Goal: Information Seeking & Learning: Find specific fact

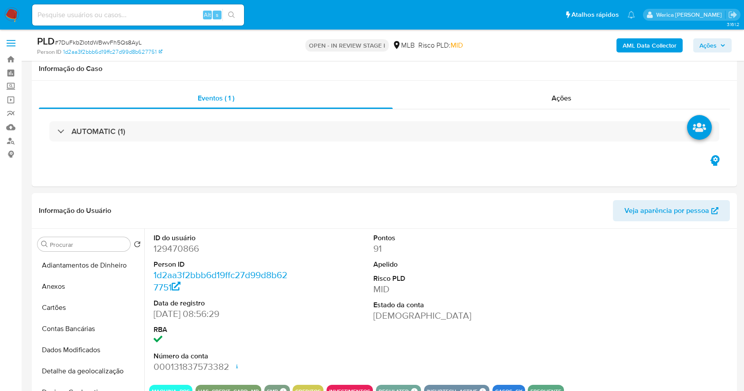
select select "10"
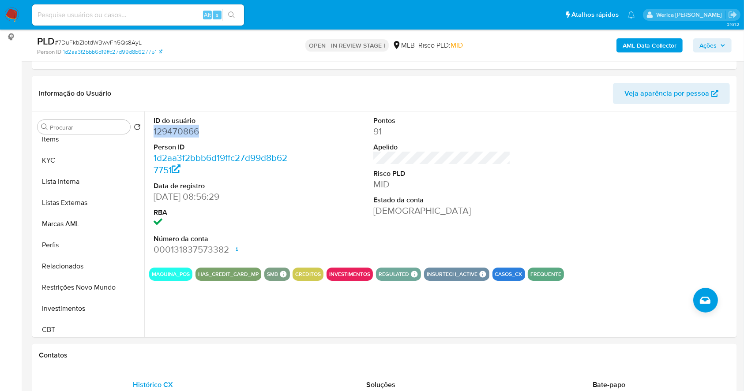
scroll to position [412, 0]
click at [62, 157] on button "KYC" at bounding box center [85, 160] width 103 height 21
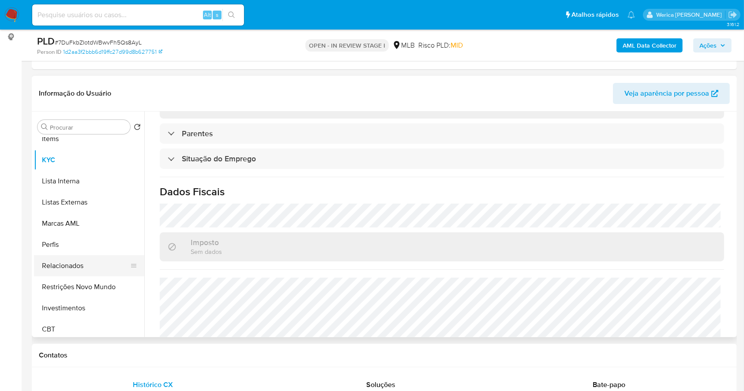
scroll to position [294, 0]
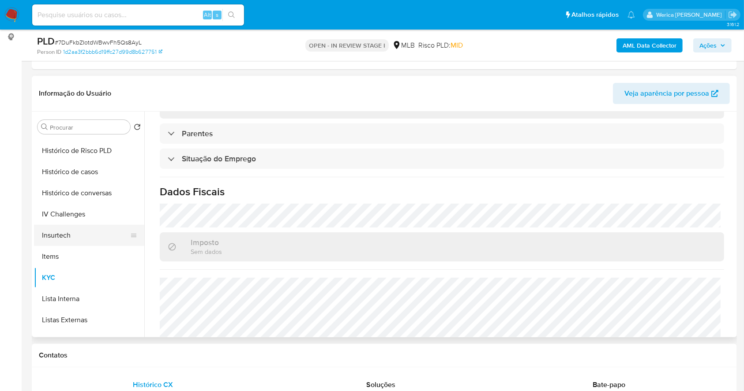
click at [68, 233] on button "Insurtech" at bounding box center [85, 235] width 103 height 21
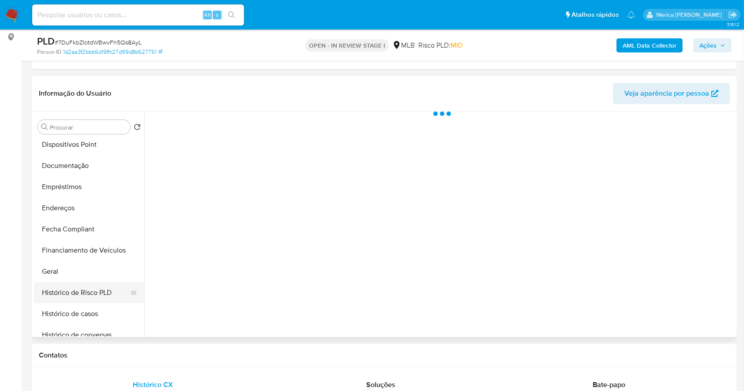
scroll to position [117, 0]
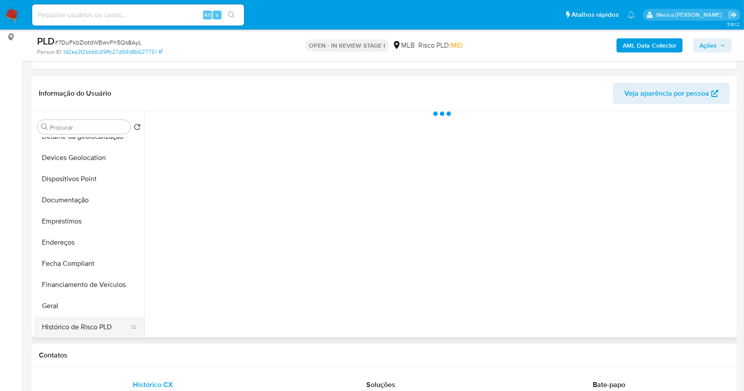
click at [92, 322] on button "Histórico de Risco PLD" at bounding box center [85, 327] width 103 height 21
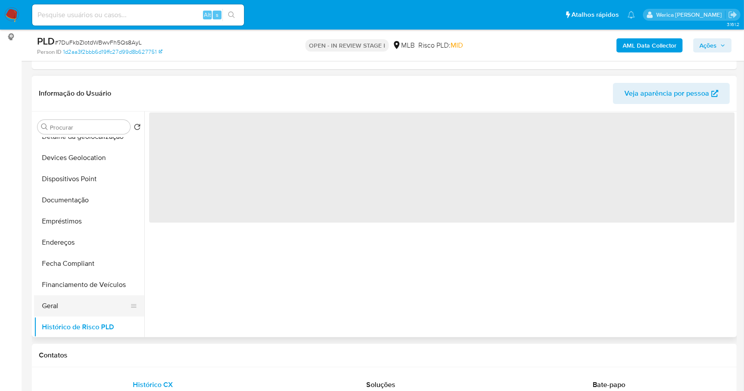
click at [62, 307] on button "Geral" at bounding box center [85, 306] width 103 height 21
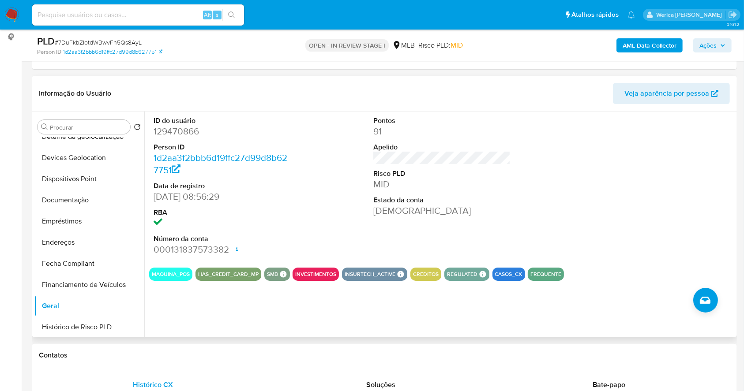
click at [606, 218] on div at bounding box center [661, 186] width 146 height 149
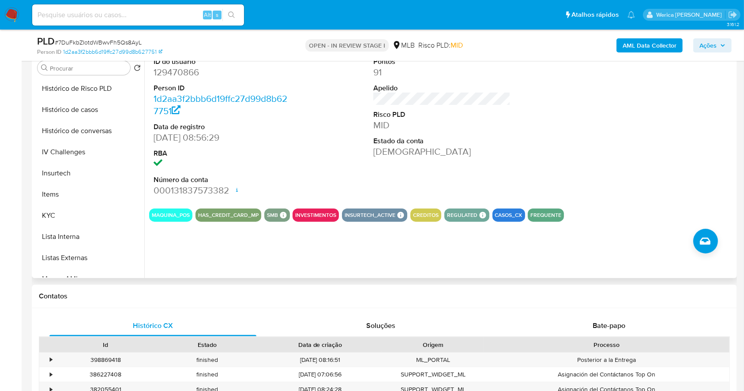
scroll to position [353, 0]
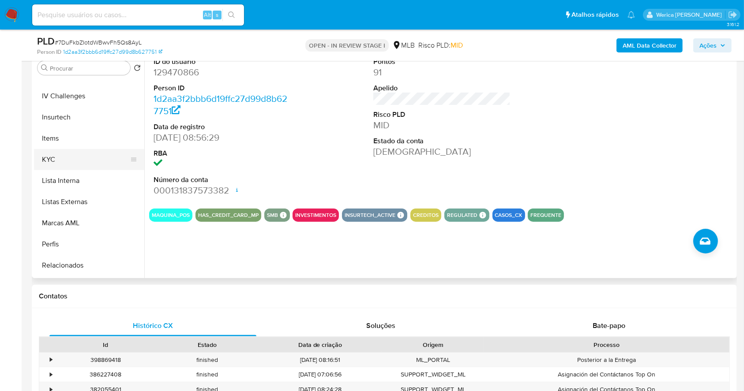
click at [70, 168] on button "KYC" at bounding box center [85, 159] width 103 height 21
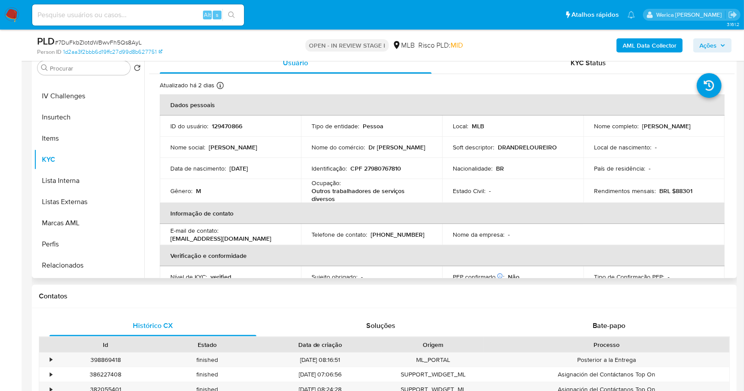
click at [655, 151] on div "Local de nascimento : -" at bounding box center [654, 147] width 120 height 8
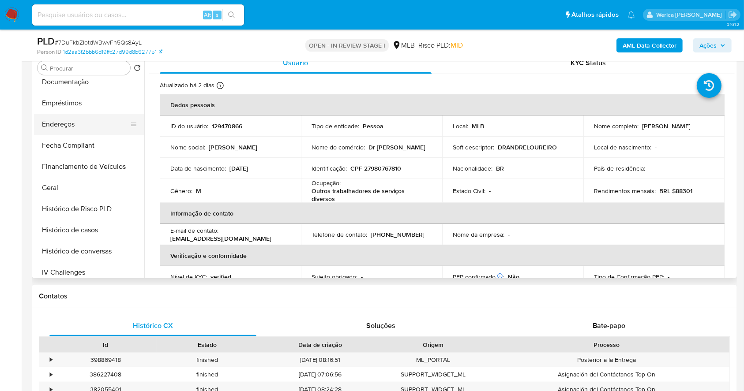
scroll to position [176, 0]
click at [71, 115] on button "Endereços" at bounding box center [85, 124] width 103 height 21
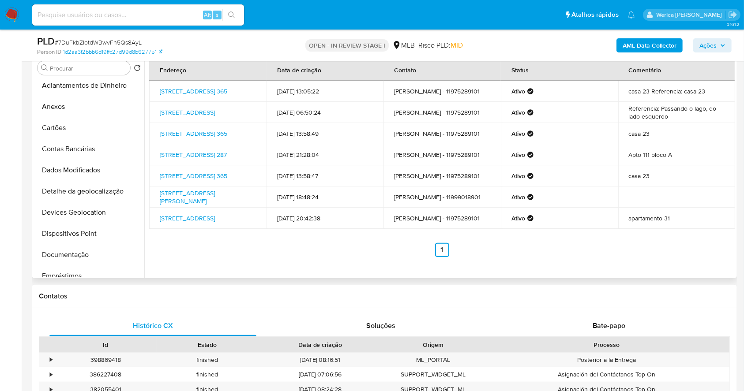
scroll to position [0, 0]
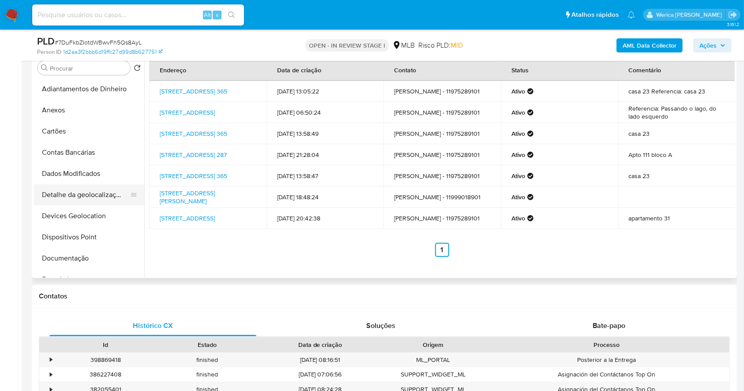
click at [102, 199] on button "Detalhe da geolocalização" at bounding box center [85, 194] width 103 height 21
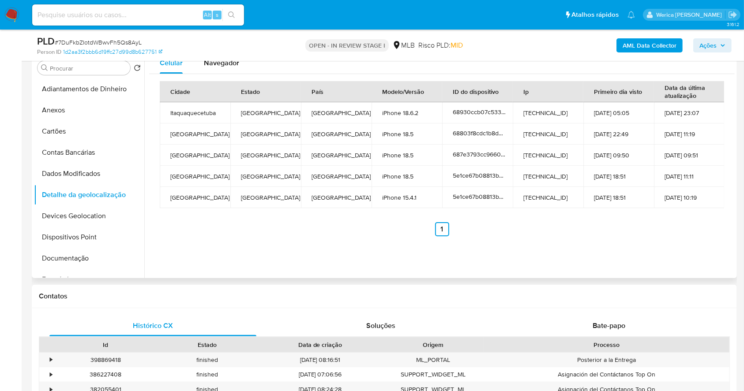
click at [621, 250] on div "Celular Navegador Cidade Estado País Modelo/Versão ID do dispositivo Ip Primeir…" at bounding box center [439, 165] width 590 height 226
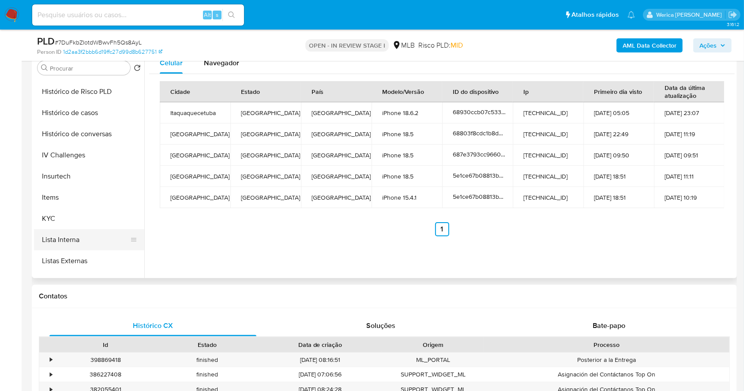
scroll to position [412, 0]
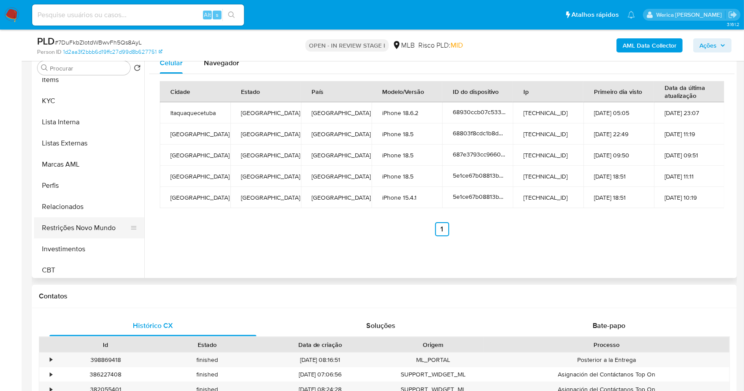
click at [89, 226] on button "Restrições Novo Mundo" at bounding box center [85, 227] width 103 height 21
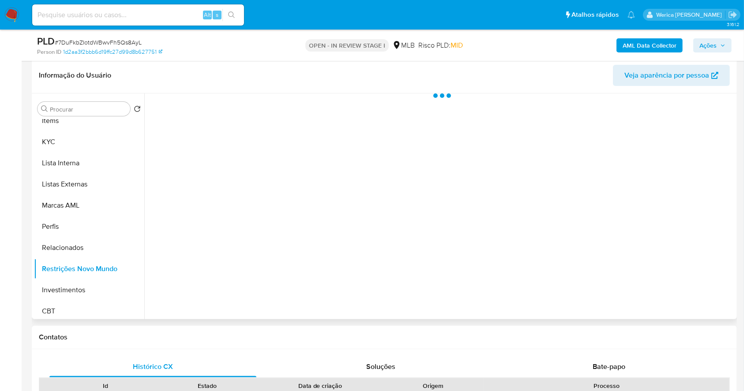
scroll to position [117, 0]
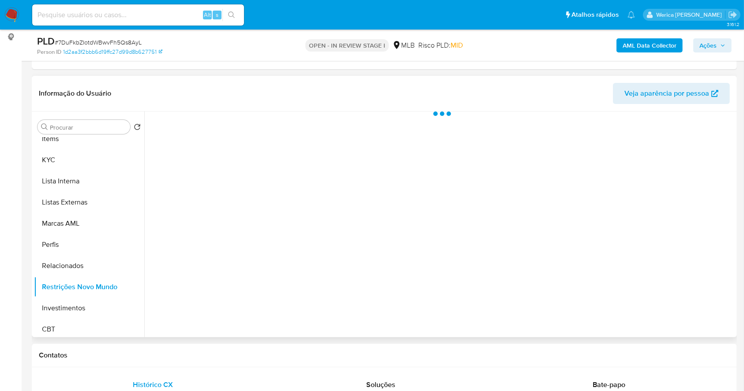
click at [275, 200] on div at bounding box center [439, 225] width 590 height 226
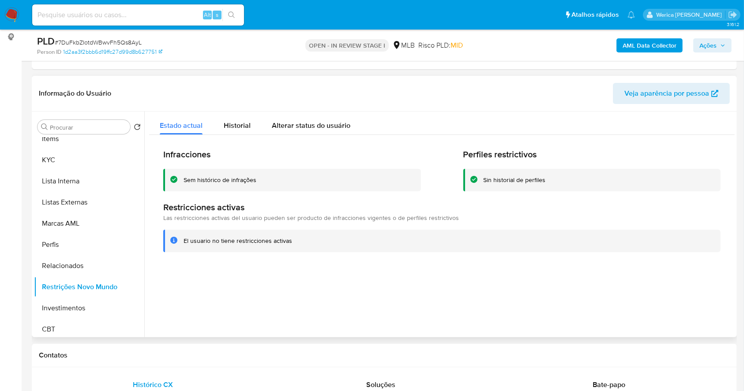
click at [670, 281] on div at bounding box center [439, 225] width 590 height 226
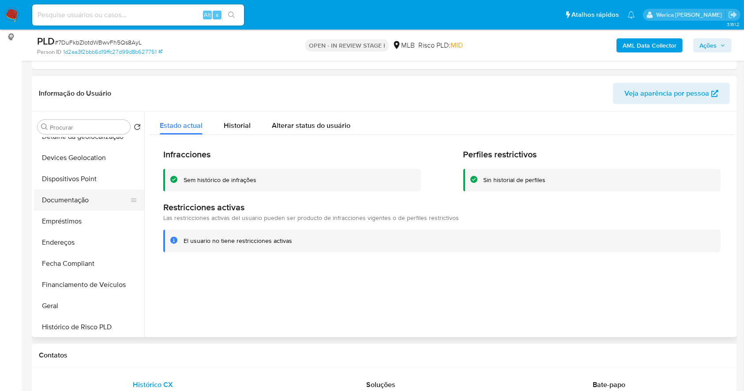
click at [75, 192] on button "Documentação" at bounding box center [85, 200] width 103 height 21
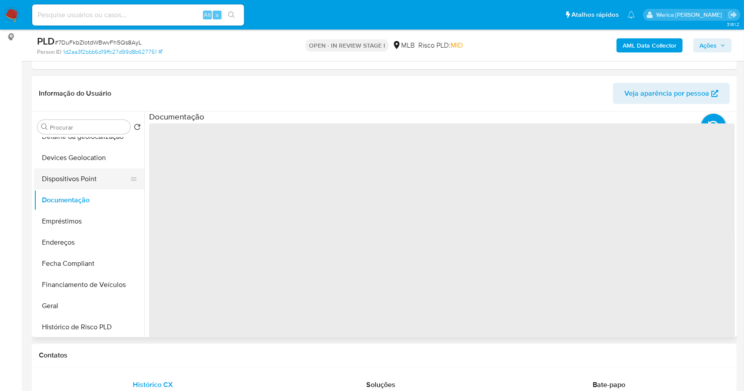
click at [73, 182] on button "Dispositivos Point" at bounding box center [85, 178] width 103 height 21
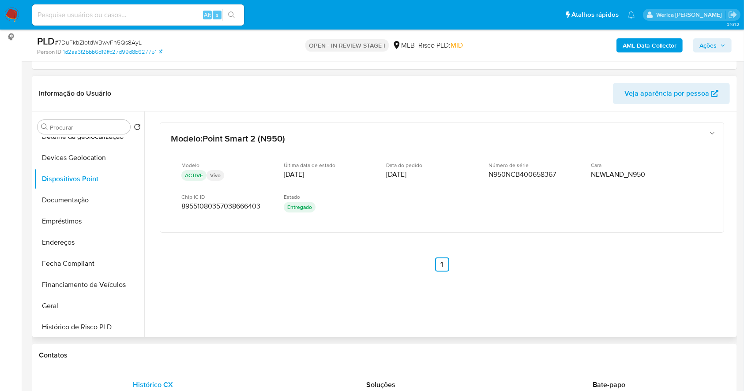
click at [692, 267] on div "Modelo : Point Smart 2 (N950) Modelo ACTIVE Vivo Última data de estado [DATE] D…" at bounding box center [441, 209] width 585 height 194
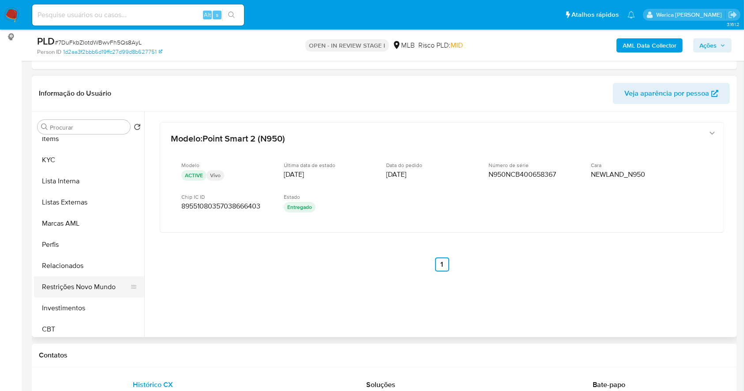
click at [116, 279] on button "Restrições Novo Mundo" at bounding box center [85, 287] width 103 height 21
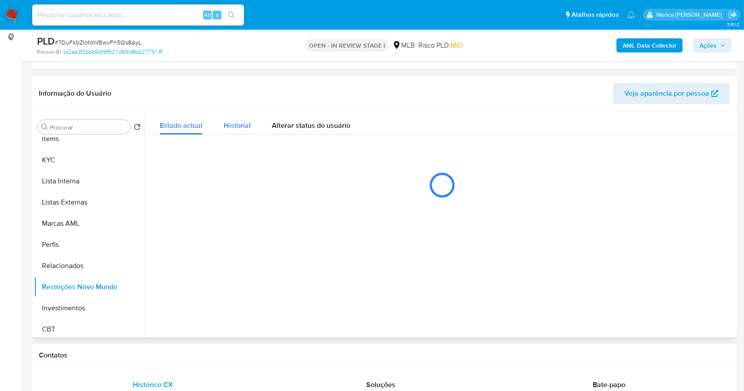
click at [228, 125] on span "Historial" at bounding box center [237, 125] width 27 height 10
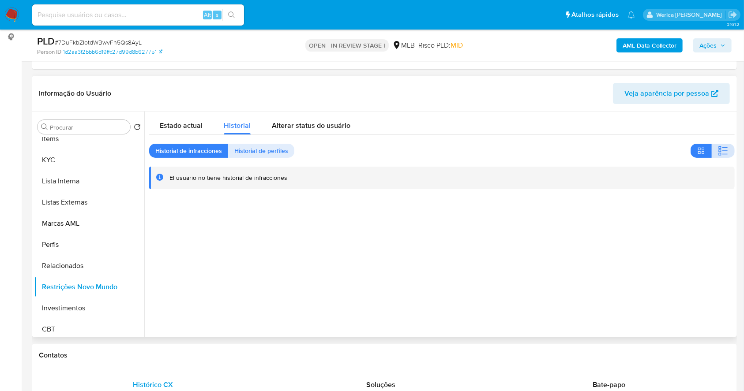
click at [713, 152] on button "button" at bounding box center [722, 151] width 23 height 14
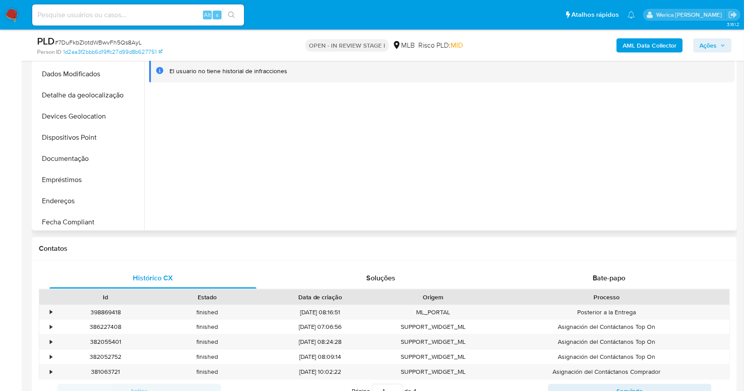
scroll to position [0, 0]
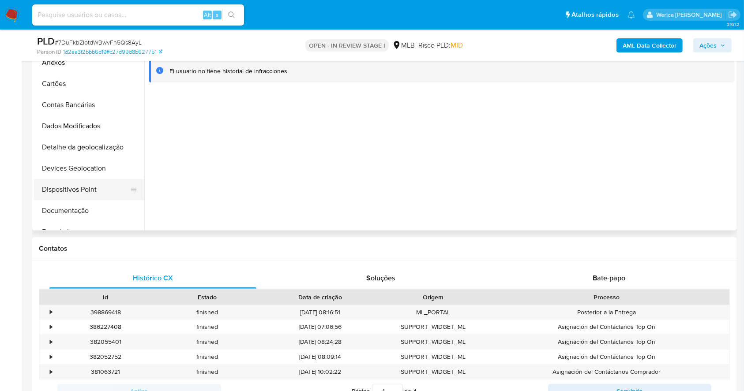
click at [99, 192] on button "Dispositivos Point" at bounding box center [85, 189] width 103 height 21
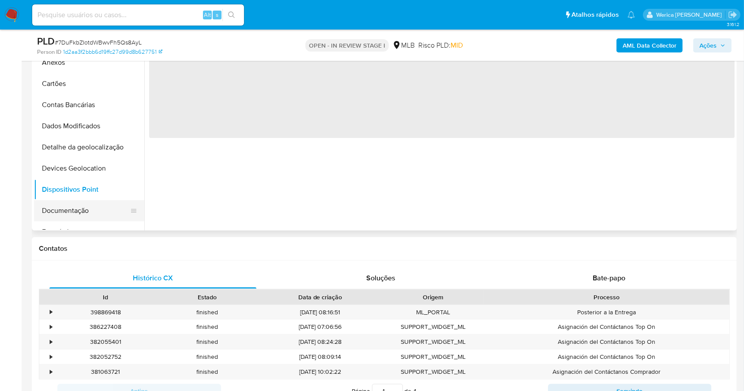
click at [85, 207] on button "Documentação" at bounding box center [85, 210] width 103 height 21
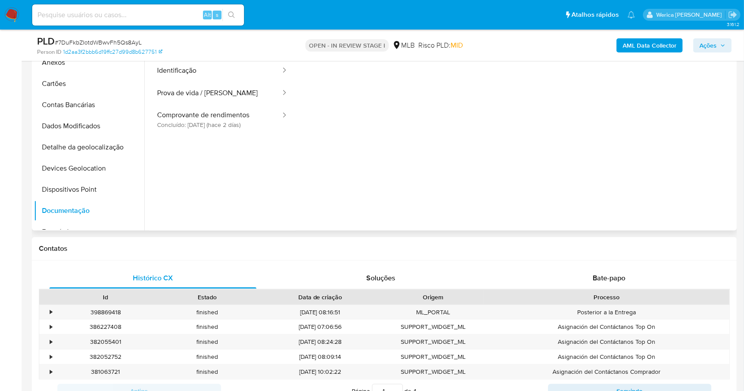
scroll to position [165, 0]
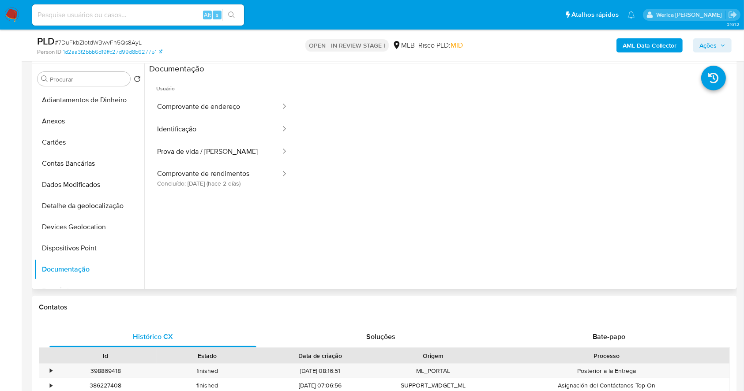
click at [231, 176] on button "Comprovante de rendimentos Concluído: [DATE] (hace 2 días)" at bounding box center [215, 178] width 132 height 30
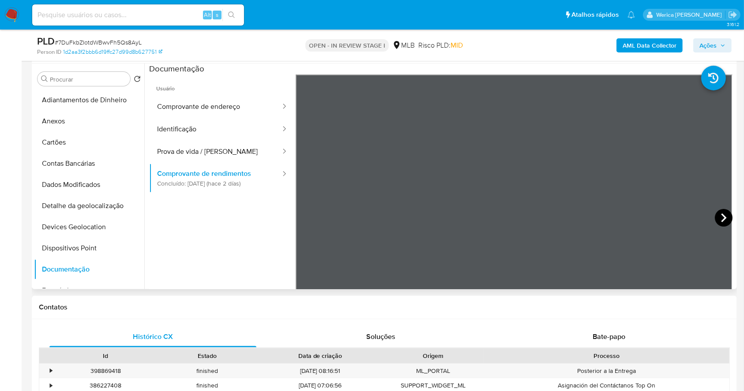
click at [715, 219] on icon at bounding box center [724, 218] width 18 height 18
click at [220, 130] on button "Identificação" at bounding box center [215, 129] width 132 height 22
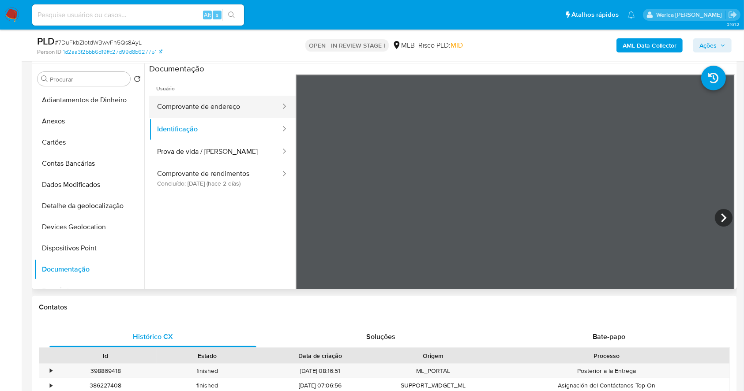
click at [213, 111] on button "Comprovante de endereço" at bounding box center [215, 107] width 132 height 22
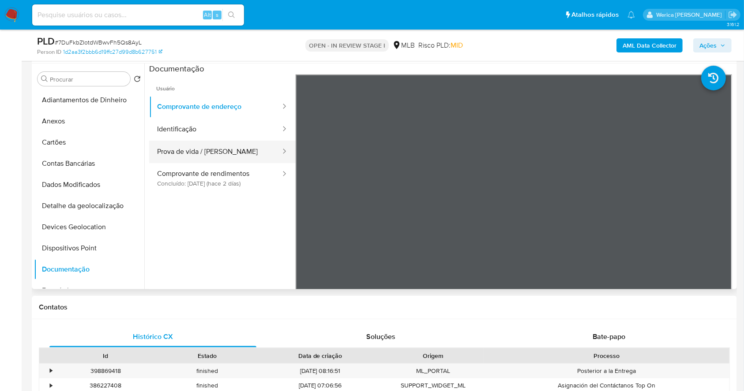
click at [204, 155] on button "Prova de vida / [PERSON_NAME]" at bounding box center [215, 152] width 132 height 22
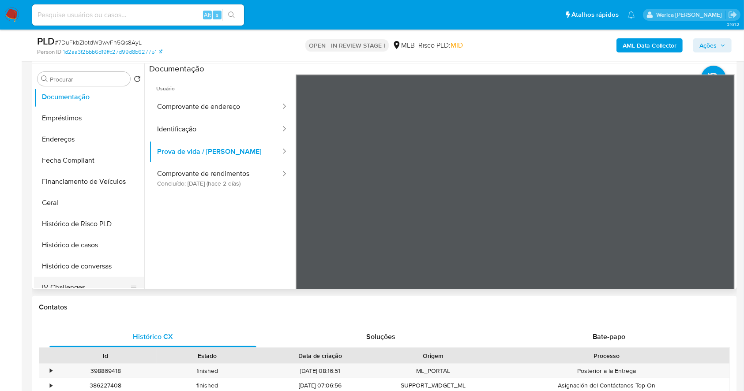
scroll to position [235, 0]
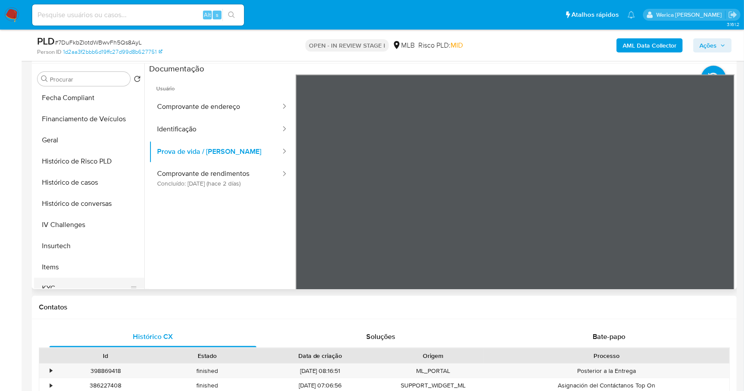
click at [67, 286] on button "KYC" at bounding box center [85, 288] width 103 height 21
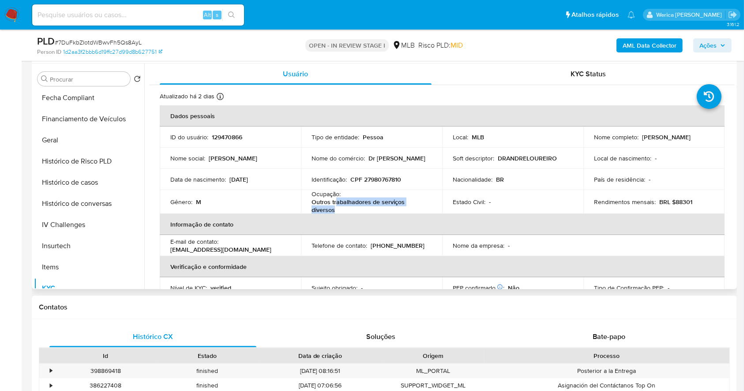
drag, startPoint x: 319, startPoint y: 198, endPoint x: 351, endPoint y: 209, distance: 33.6
click at [351, 209] on p "Outros trabalhadores de serviços diversos" at bounding box center [369, 206] width 116 height 16
copy p "abalhadores de serviços diversos"
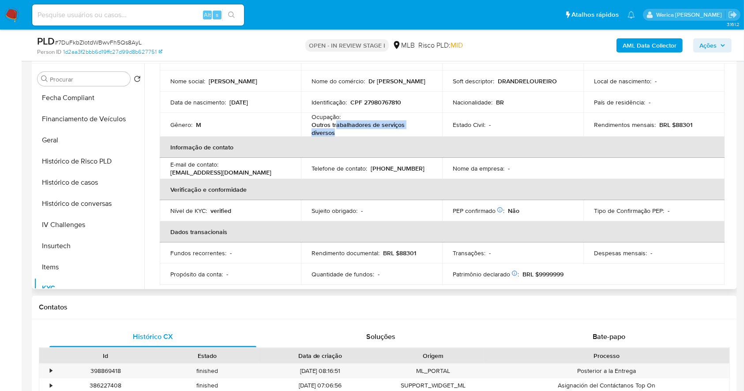
scroll to position [59, 0]
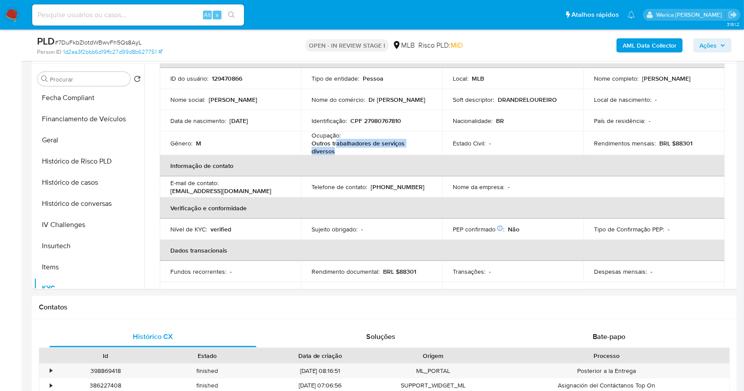
copy p "abalhadores de serviços diversos"
click at [374, 101] on p "Dr [PERSON_NAME]" at bounding box center [396, 100] width 57 height 8
drag, startPoint x: 367, startPoint y: 100, endPoint x: 424, endPoint y: 95, distance: 57.1
click at [424, 96] on div "Nome do comércio : Dr [PERSON_NAME]" at bounding box center [371, 100] width 120 height 8
copy p "Dr [PERSON_NAME]"
